Goal: Task Accomplishment & Management: Use online tool/utility

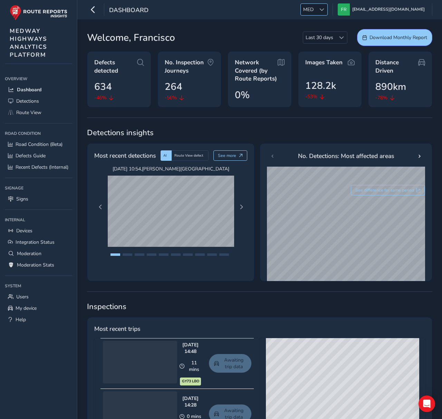
click at [328, 9] on div at bounding box center [321, 9] width 11 height 11
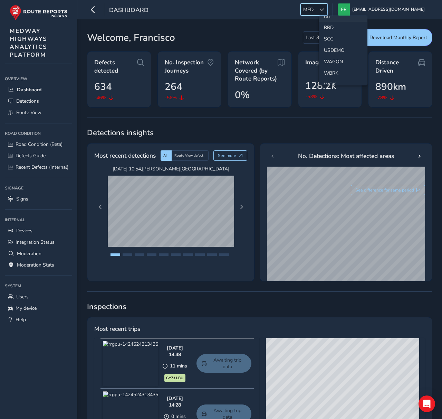
scroll to position [328, 0]
click at [336, 39] on li "SCC" at bounding box center [343, 37] width 48 height 11
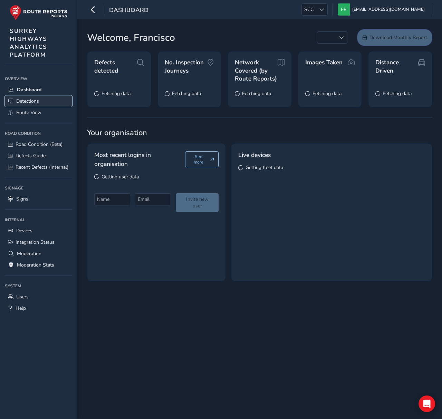
click at [16, 103] on span "Detections" at bounding box center [27, 101] width 23 height 7
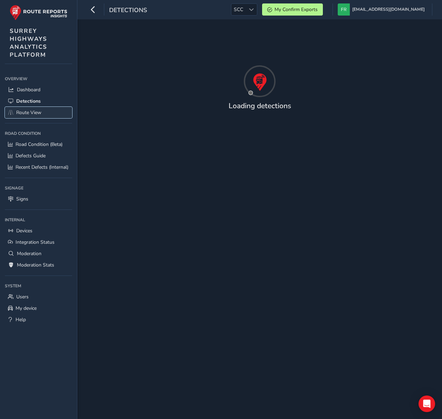
click at [16, 111] on span "Route View" at bounding box center [28, 112] width 25 height 7
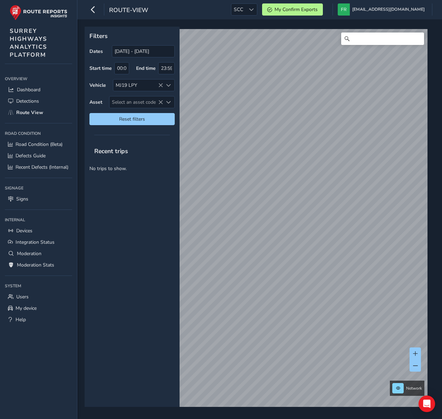
click at [133, 203] on div "Recent trips No trips to show." at bounding box center [132, 274] width 95 height 265
click at [158, 83] on icon at bounding box center [160, 85] width 5 height 5
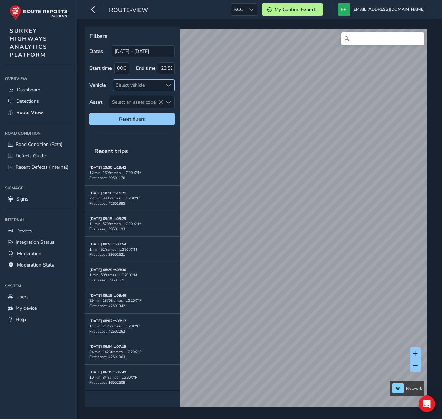
click at [162, 85] on div "Select vehicle" at bounding box center [138, 84] width 50 height 11
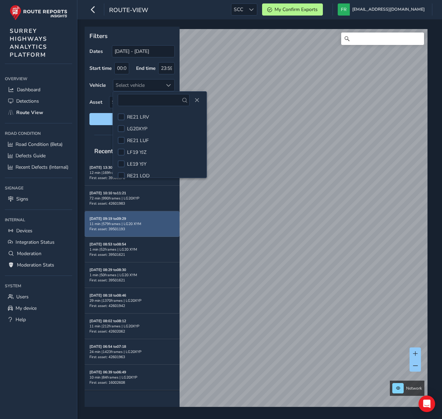
click at [89, 229] on div "[DATE] 09:19 to 09:29 11 min | 579 frames | LG20 XYM First asset: 39501193" at bounding box center [132, 223] width 95 height 25
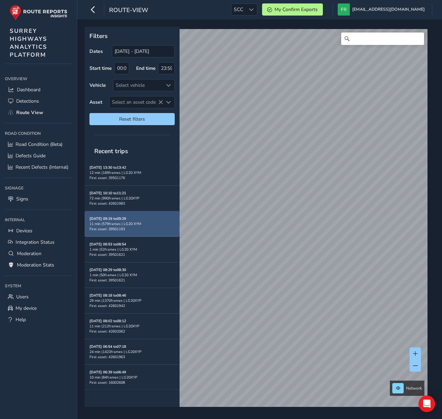
click at [104, 229] on span "First asset: 39501193" at bounding box center [108, 228] width 36 height 5
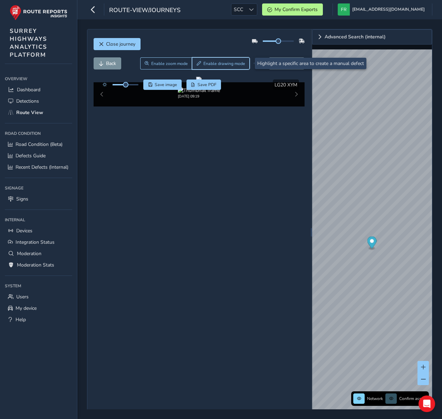
click at [221, 61] on span "Enable drawing mode" at bounding box center [225, 64] width 42 height 6
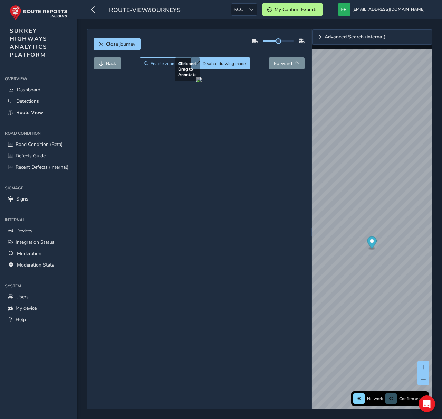
drag, startPoint x: 217, startPoint y: 150, endPoint x: 235, endPoint y: 182, distance: 36.7
click at [202, 82] on div at bounding box center [199, 80] width 6 height 6
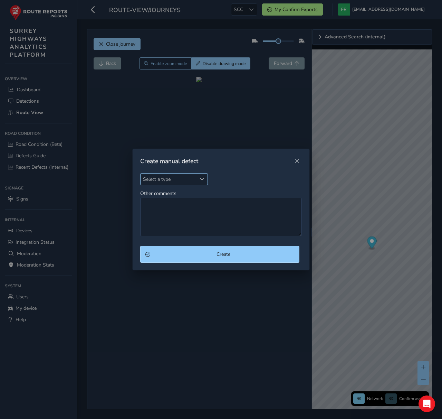
click at [166, 182] on span "Select a type" at bounding box center [169, 178] width 56 height 11
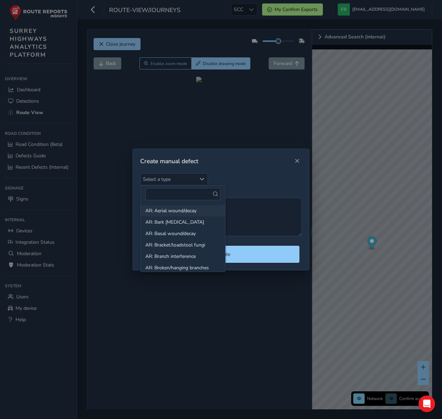
click at [180, 213] on li "AR: Aerial wound/decay" at bounding box center [183, 210] width 85 height 11
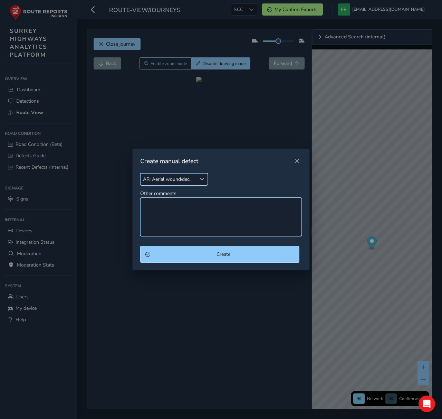
click at [227, 213] on textarea "Other comments" at bounding box center [221, 217] width 162 height 38
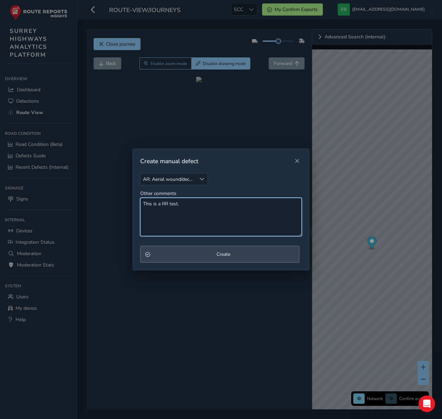
type textarea "This is a RR test."
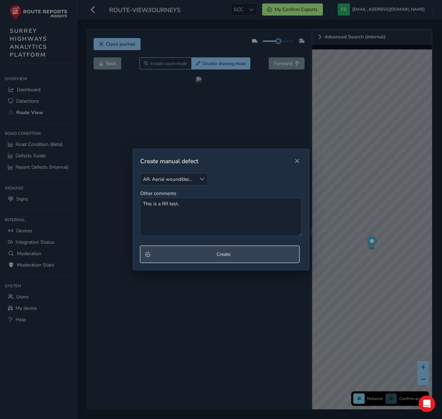
click at [268, 248] on button "Create" at bounding box center [219, 254] width 159 height 17
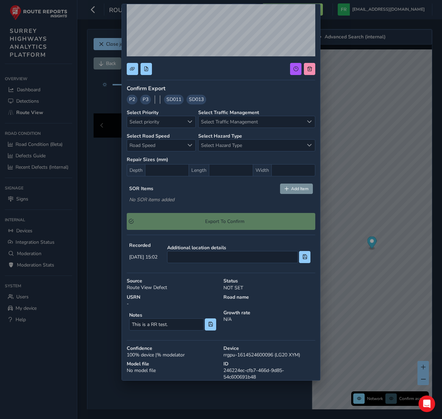
scroll to position [115, 0]
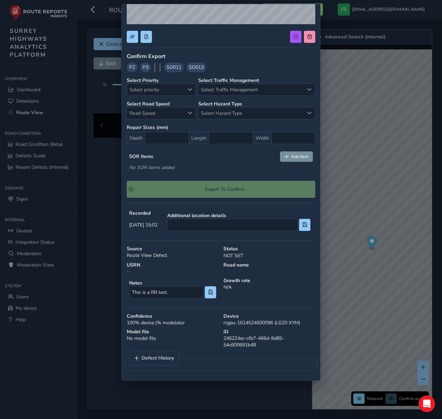
click at [256, 341] on div "ID 246224ec-cfb7-466d-9d85-54c600691b48" at bounding box center [269, 338] width 97 height 25
copy div "246224ec-cfb7-466d-9d85-54c600691b48 Defect History"
drag, startPoint x: 308, startPoint y: 160, endPoint x: 280, endPoint y: 169, distance: 28.9
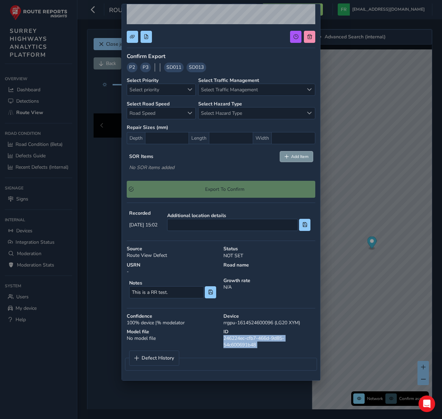
click at [308, 160] on button "Add Item" at bounding box center [296, 156] width 33 height 10
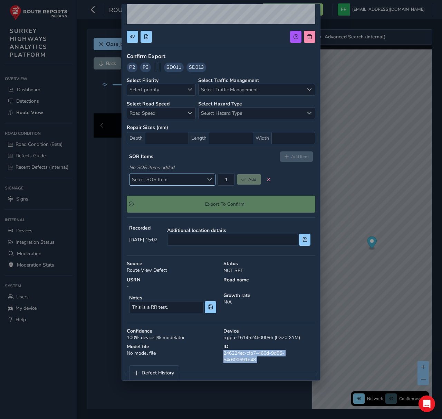
click at [176, 180] on span "Select SOR Item" at bounding box center [167, 179] width 74 height 11
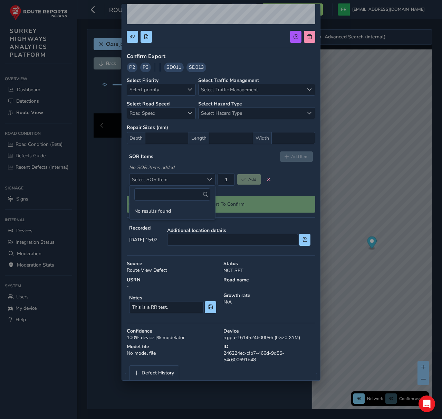
click at [209, 167] on div "No SOR items added" at bounding box center [221, 167] width 184 height 7
click at [170, 67] on span "SD011" at bounding box center [174, 67] width 15 height 7
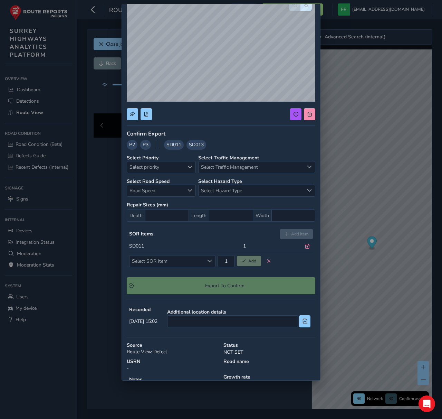
scroll to position [0, 0]
